Goal: Information Seeking & Learning: Find specific fact

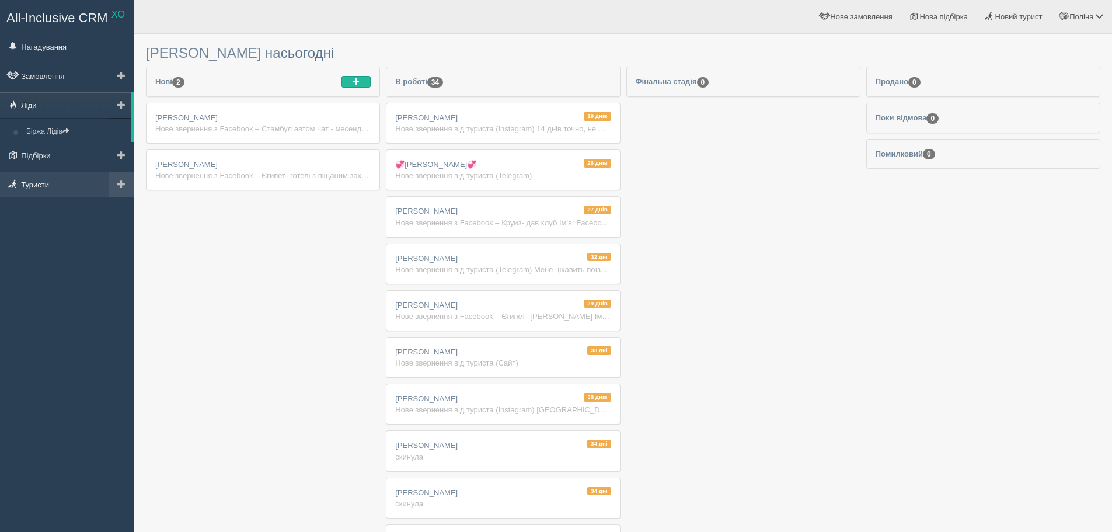
click at [13, 183] on span at bounding box center [13, 184] width 8 height 8
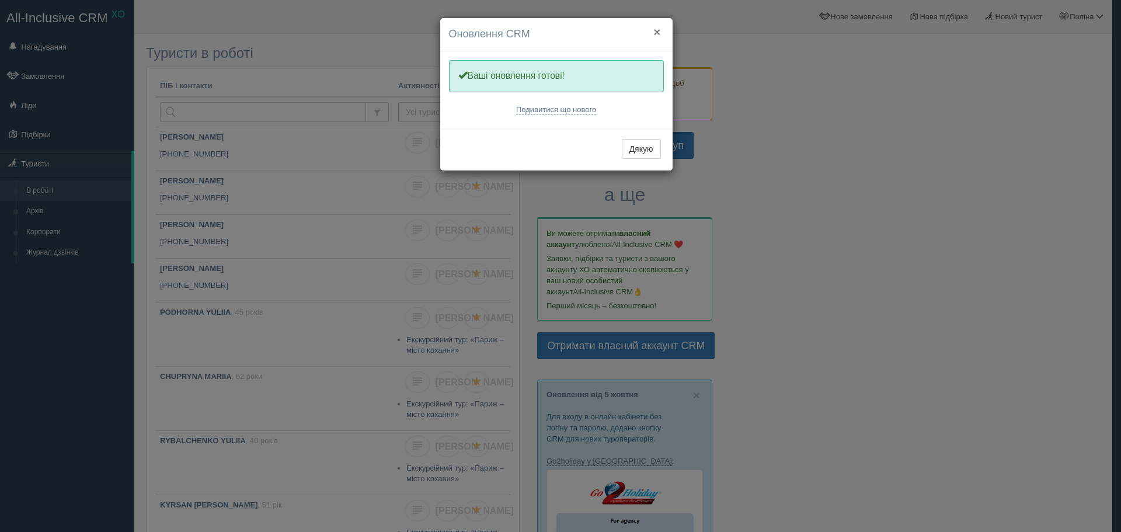
click at [657, 31] on button "×" at bounding box center [656, 32] width 7 height 12
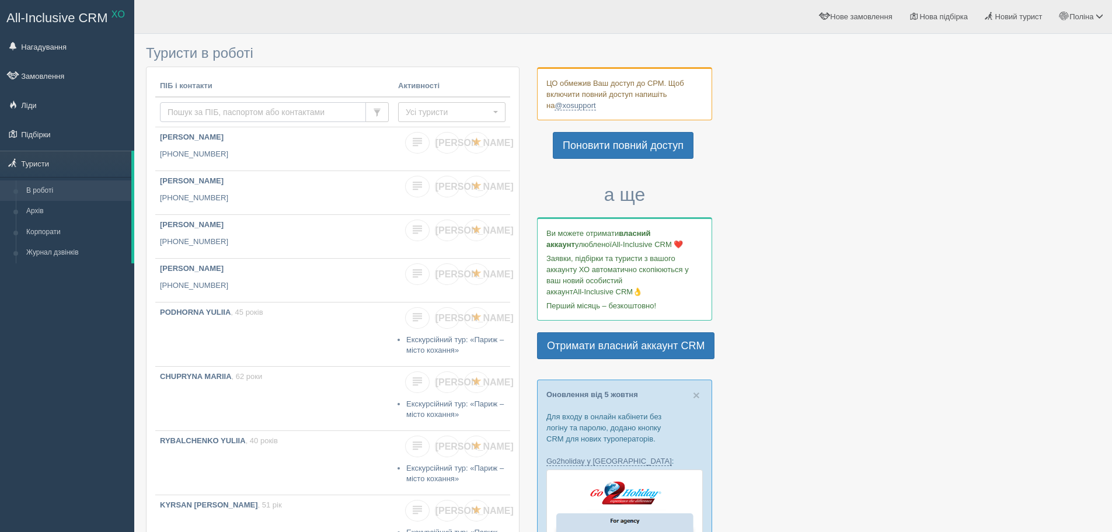
click at [349, 110] on input "text" at bounding box center [263, 112] width 206 height 20
click at [291, 114] on input "text" at bounding box center [263, 112] width 206 height 20
click at [201, 118] on input "text" at bounding box center [263, 112] width 206 height 20
paste input "+380955259500"
type input "+380955259500"
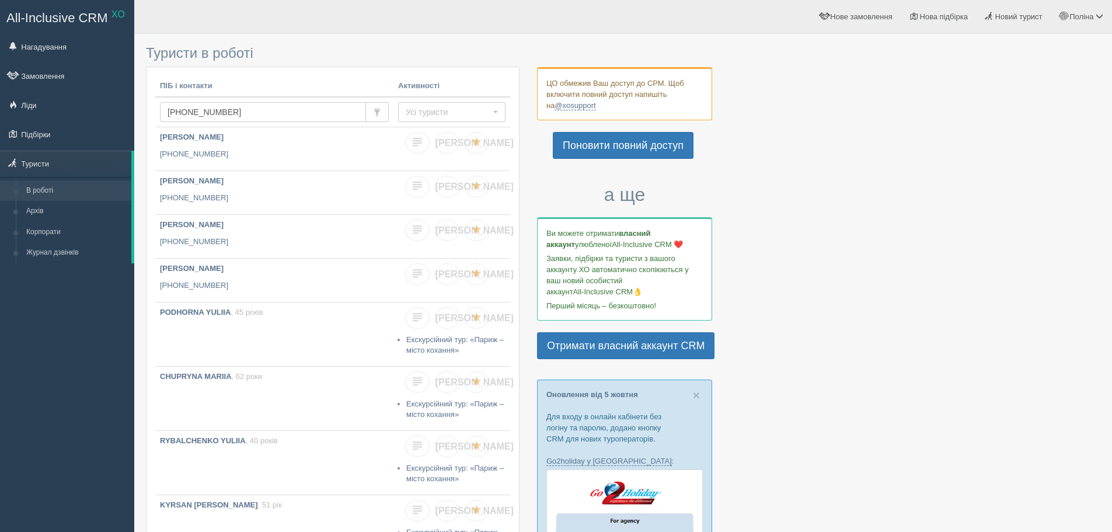
click at [326, 56] on h3 "Туристи в роботі" at bounding box center [333, 53] width 374 height 15
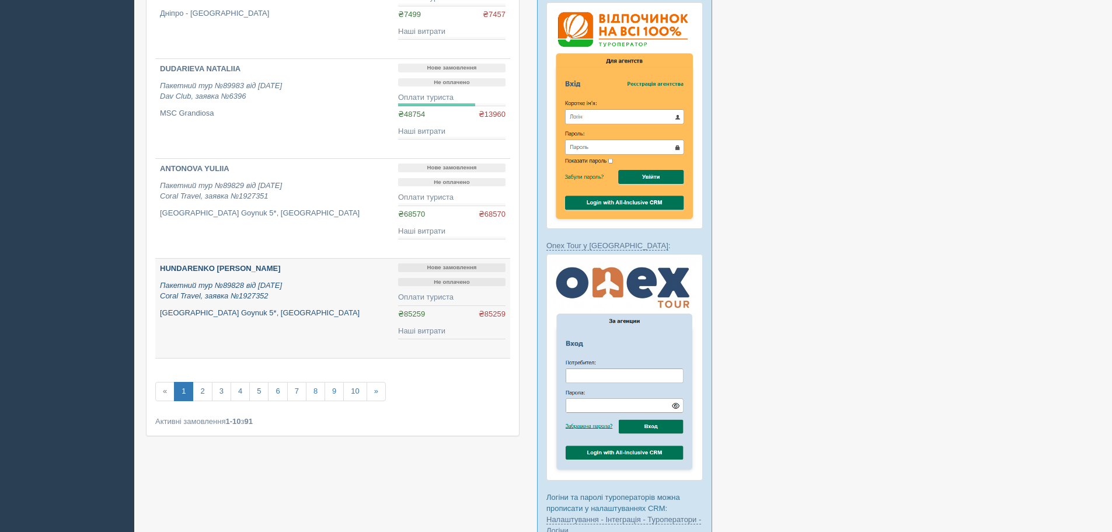
scroll to position [817, 0]
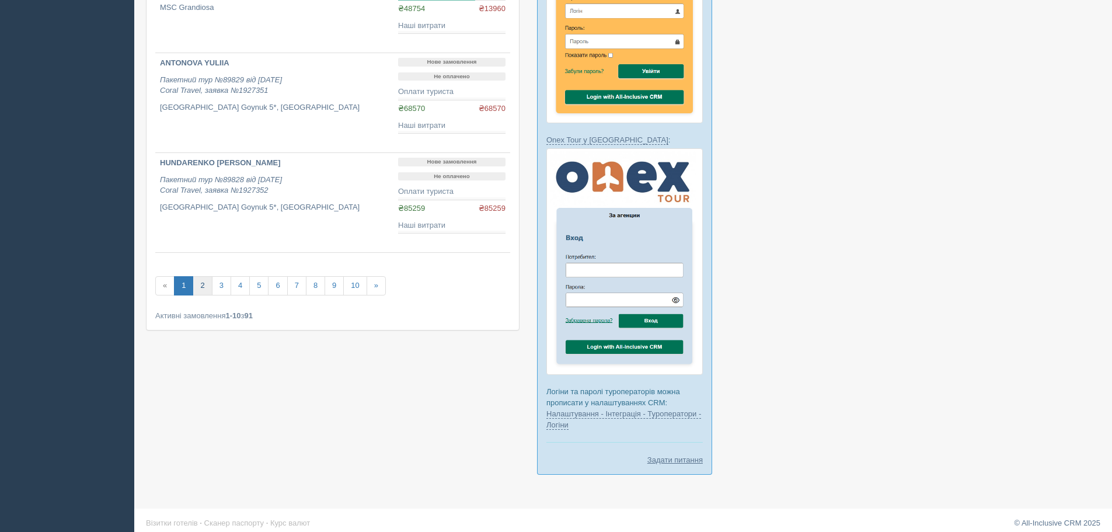
click at [211, 288] on link "2" at bounding box center [202, 285] width 19 height 19
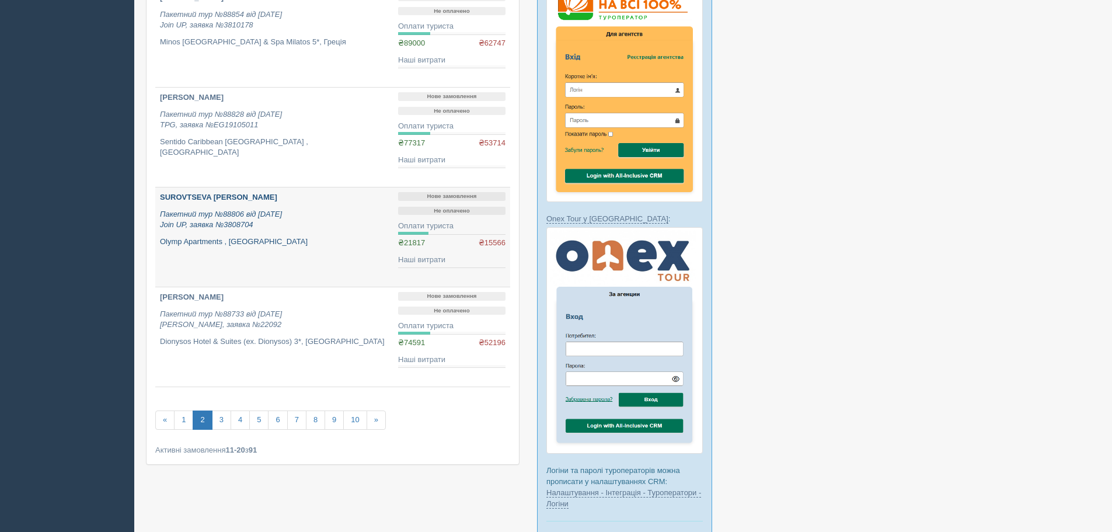
scroll to position [759, 0]
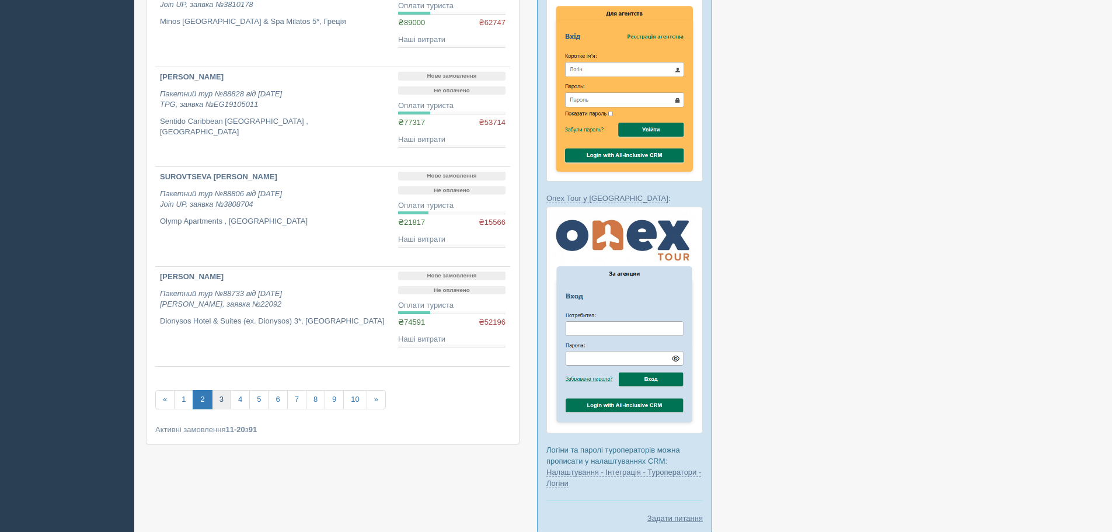
click at [224, 404] on link "3" at bounding box center [221, 399] width 19 height 19
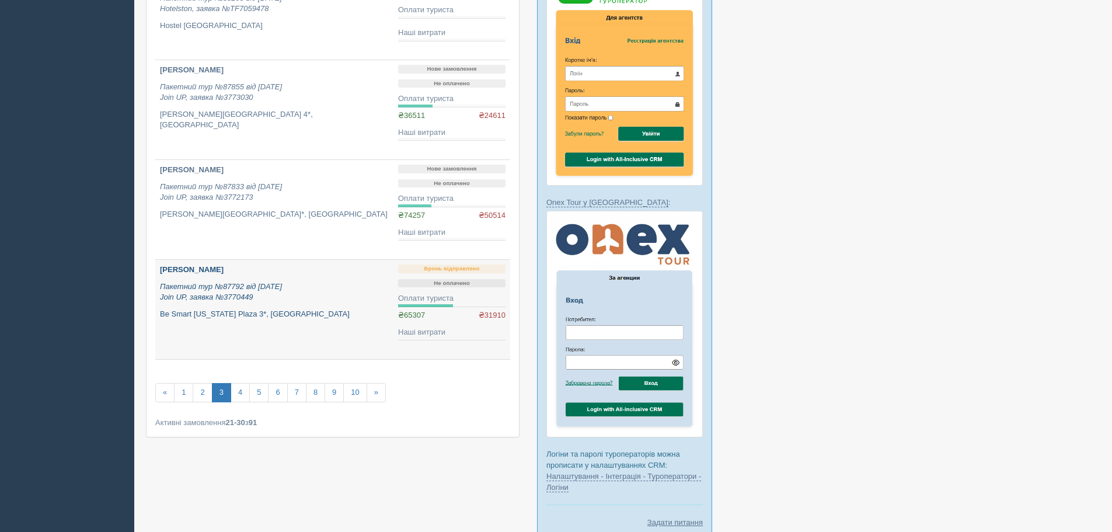
scroll to position [759, 0]
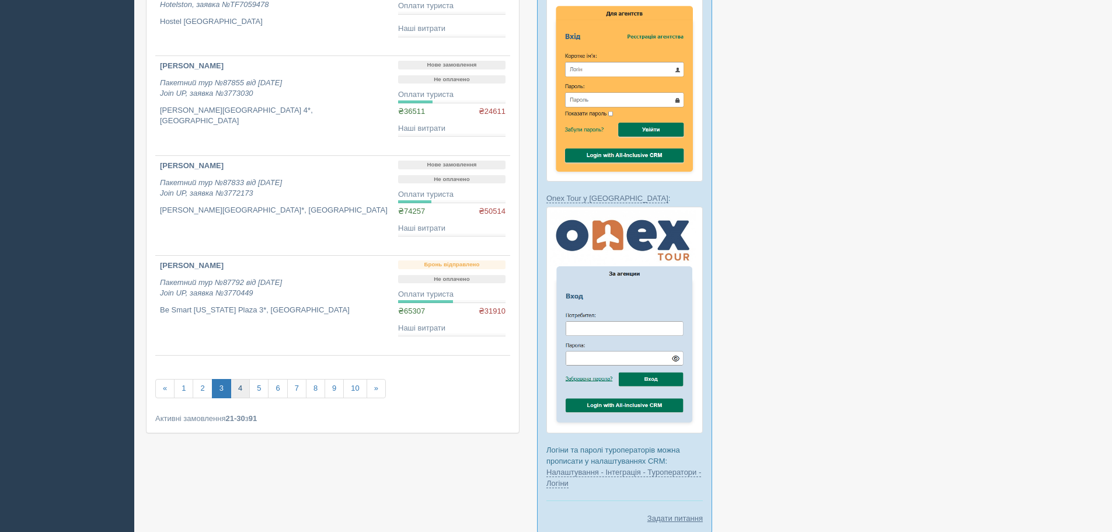
click at [236, 390] on link "4" at bounding box center [240, 388] width 19 height 19
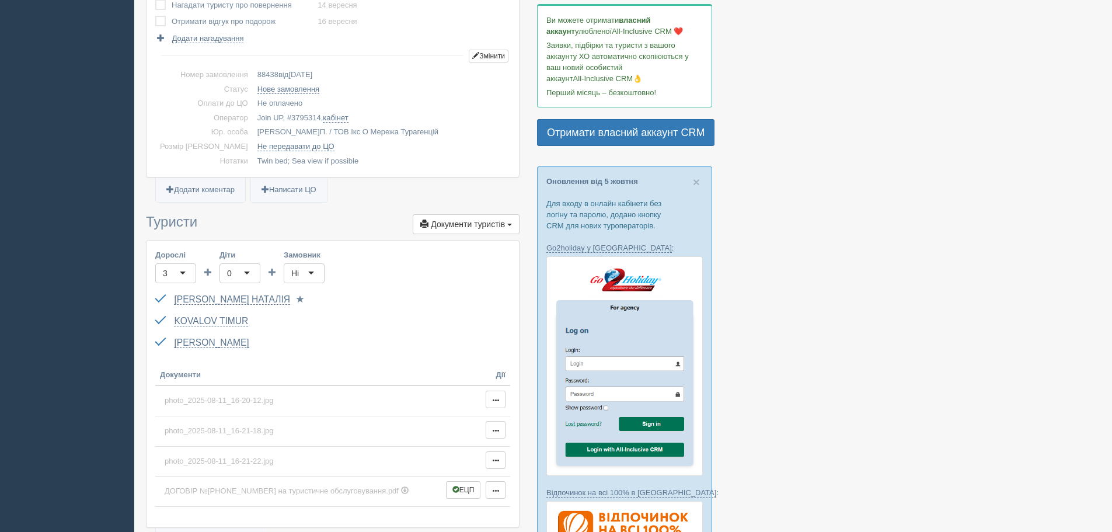
scroll to position [233, 0]
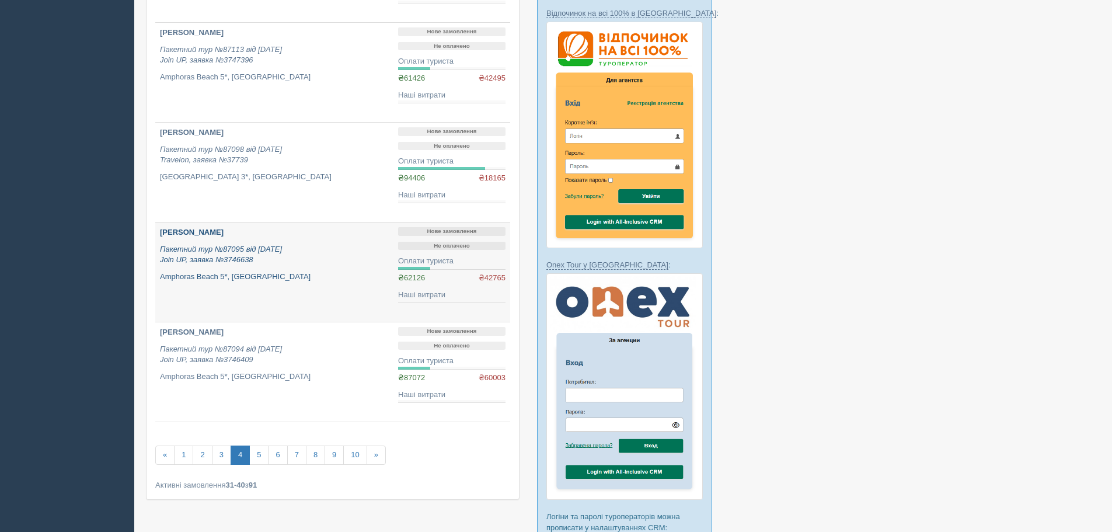
scroll to position [759, 0]
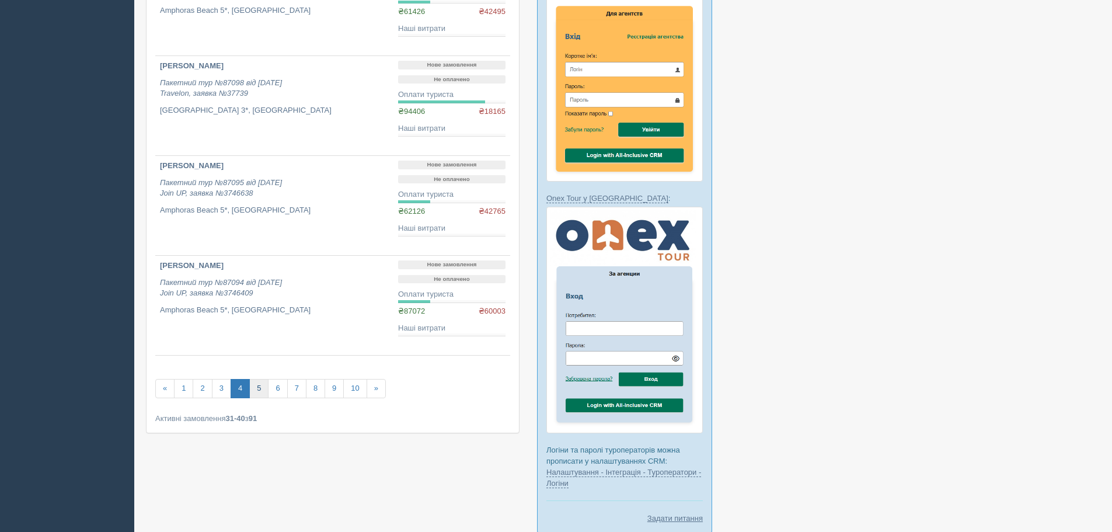
click at [266, 389] on link "5" at bounding box center [258, 388] width 19 height 19
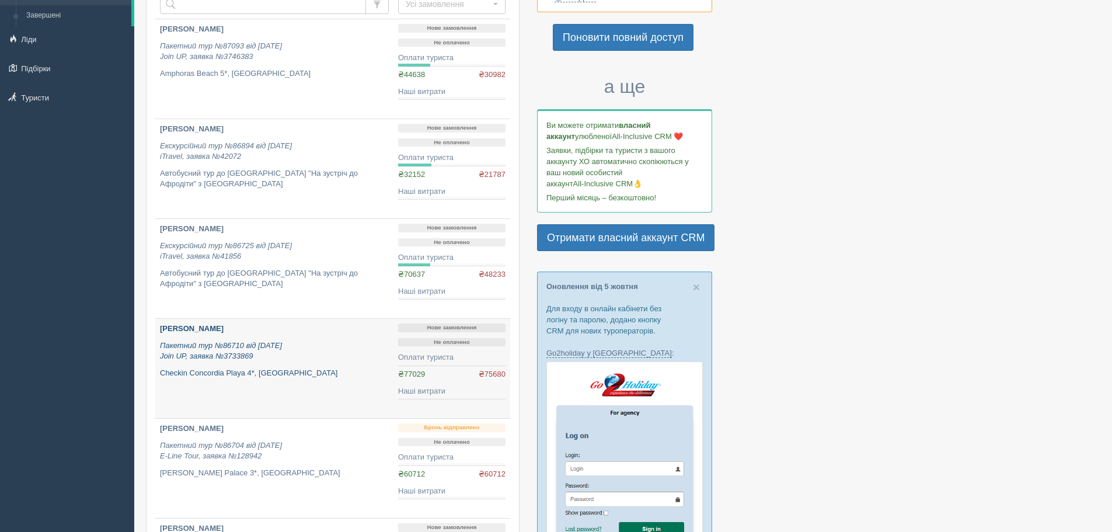
scroll to position [117, 0]
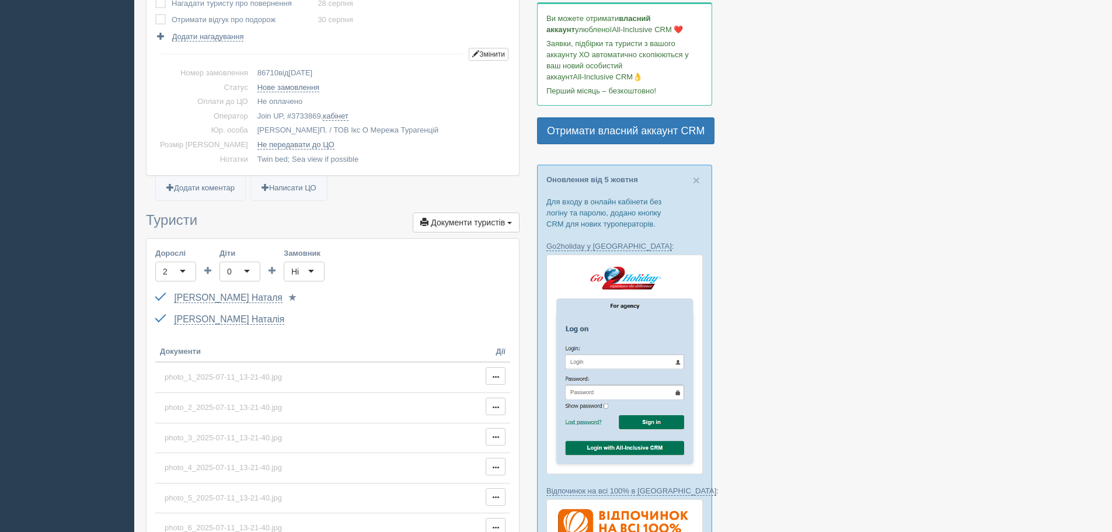
scroll to position [233, 0]
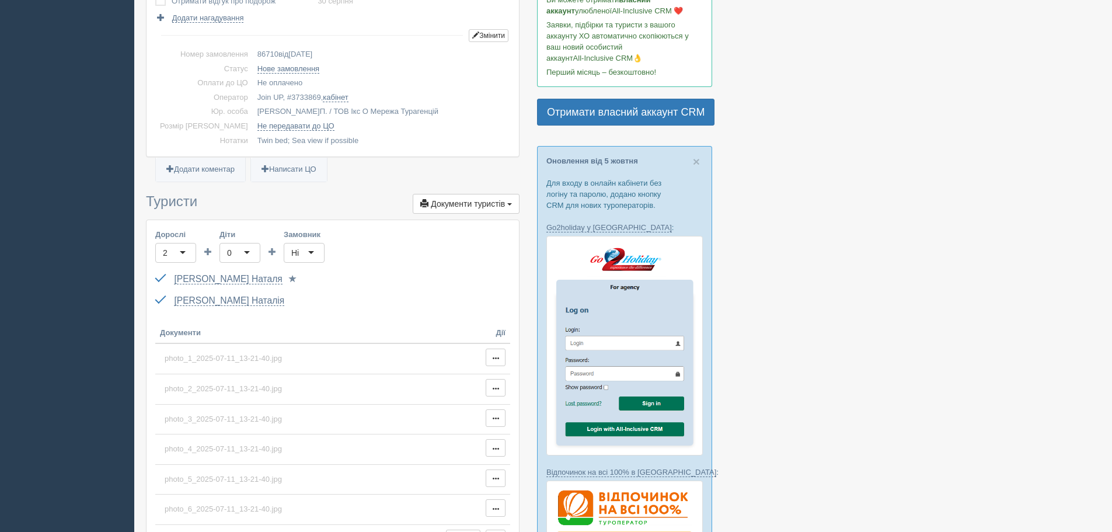
click at [222, 286] on div "Бондаренко Наталя GK754285 до 09.12.2034 Паспорт 2 Обрати іншого..." at bounding box center [332, 279] width 355 height 22
click at [219, 285] on div "Бондаренко Наталя GK754285 до 09.12.2034 Паспорт 2 Обрати іншого..." at bounding box center [332, 279] width 355 height 22
click at [214, 277] on link "Бондаренко Наталя" at bounding box center [228, 279] width 108 height 11
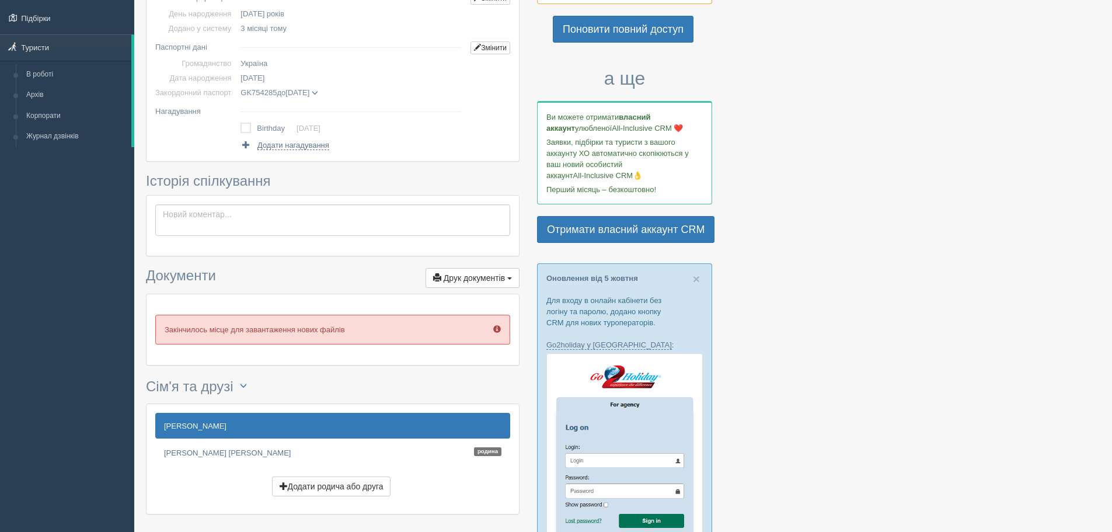
scroll to position [117, 0]
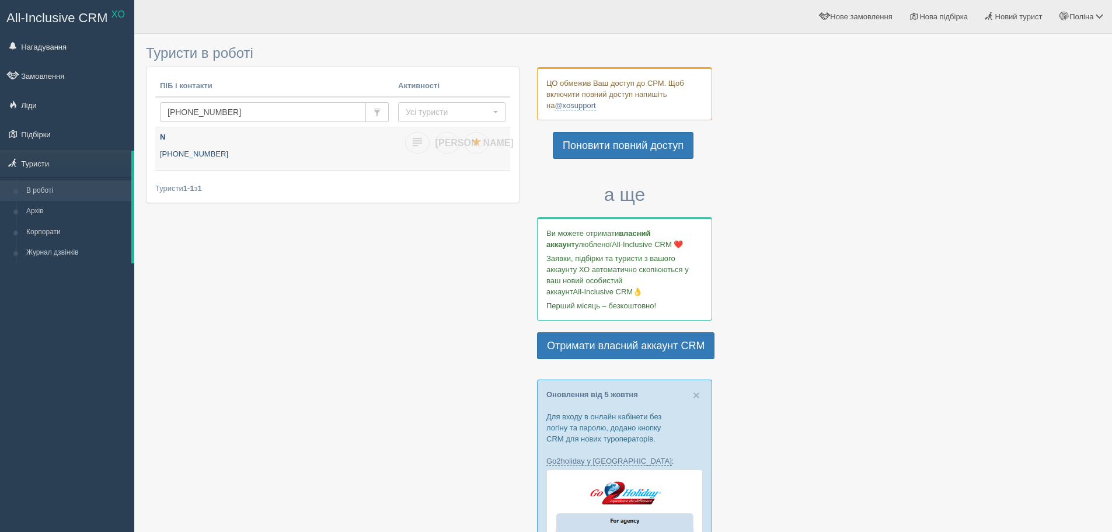
click at [295, 156] on p "[PHONE_NUMBER]" at bounding box center [274, 154] width 229 height 11
